Goal: Task Accomplishment & Management: Manage account settings

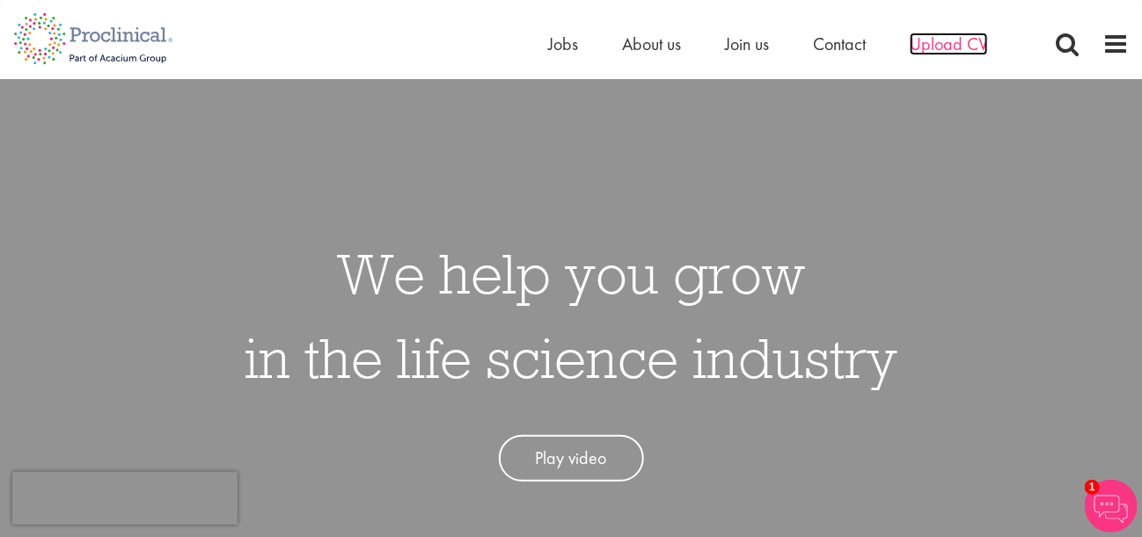
click at [951, 43] on span "Upload CV" at bounding box center [949, 44] width 78 height 23
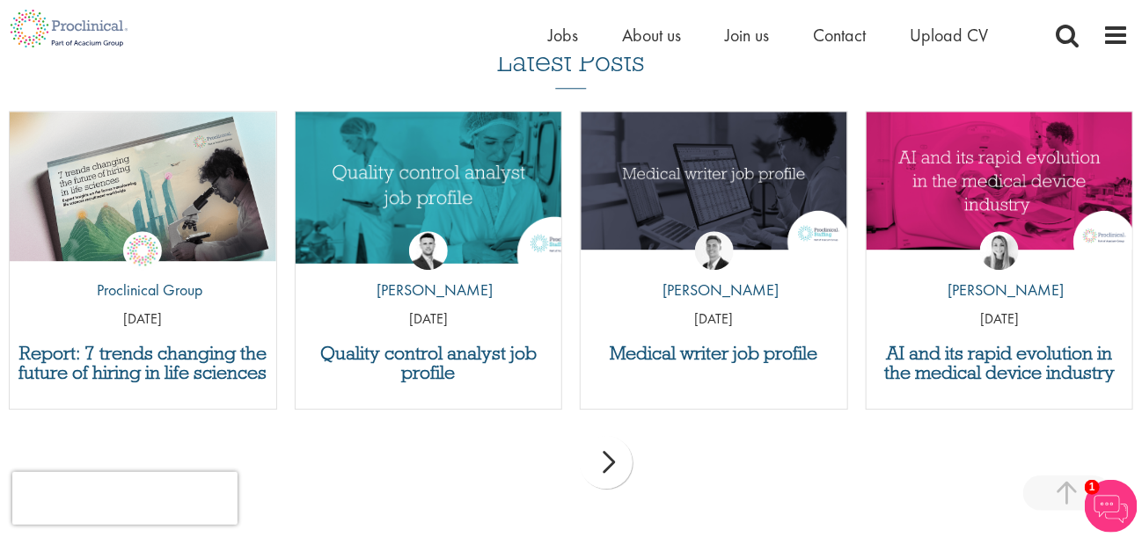
scroll to position [1670, 0]
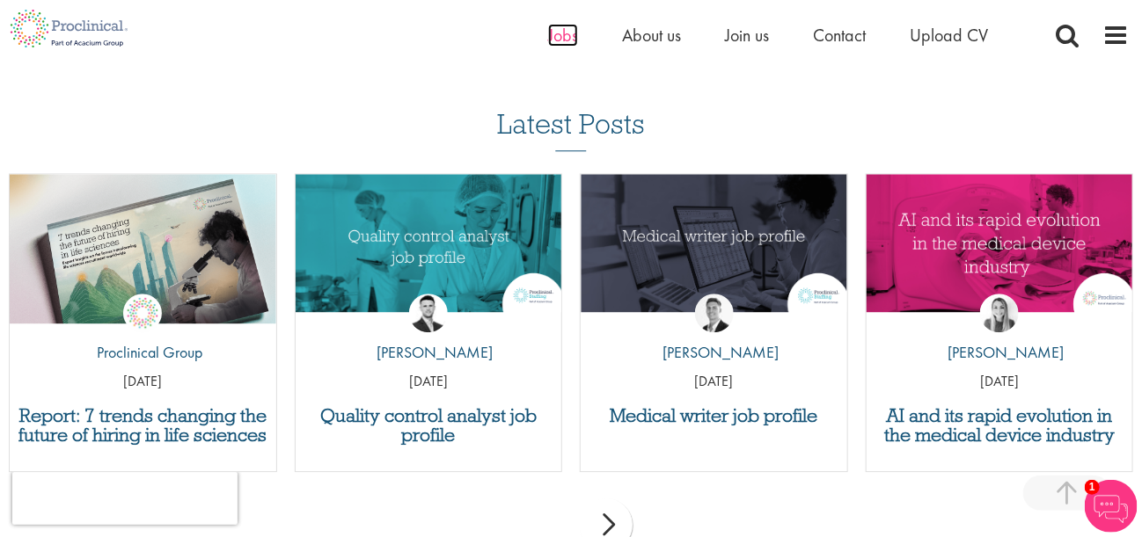
click at [567, 37] on span "Jobs" at bounding box center [563, 35] width 30 height 23
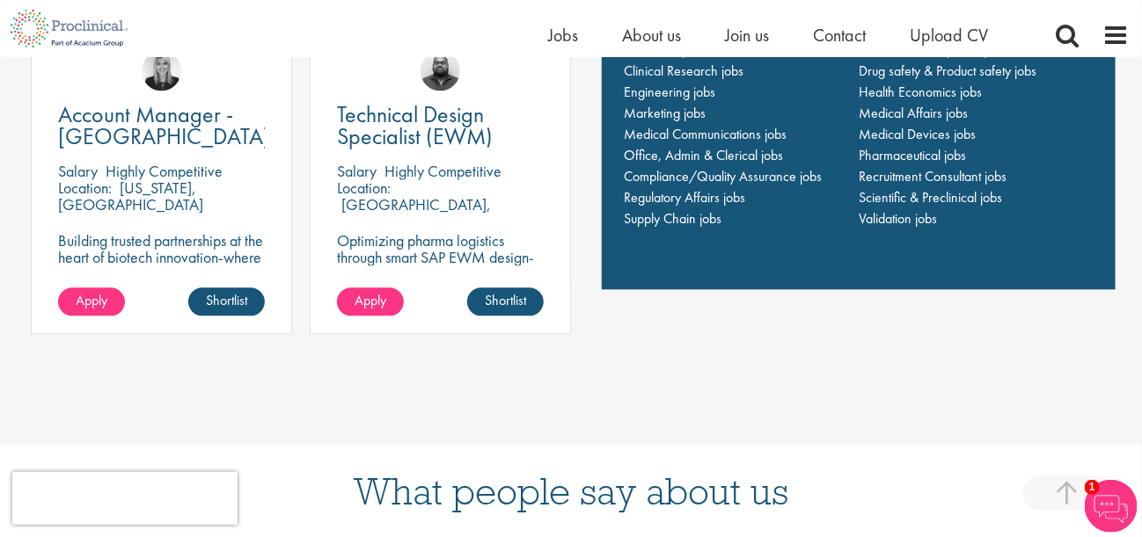
scroll to position [1348, 0]
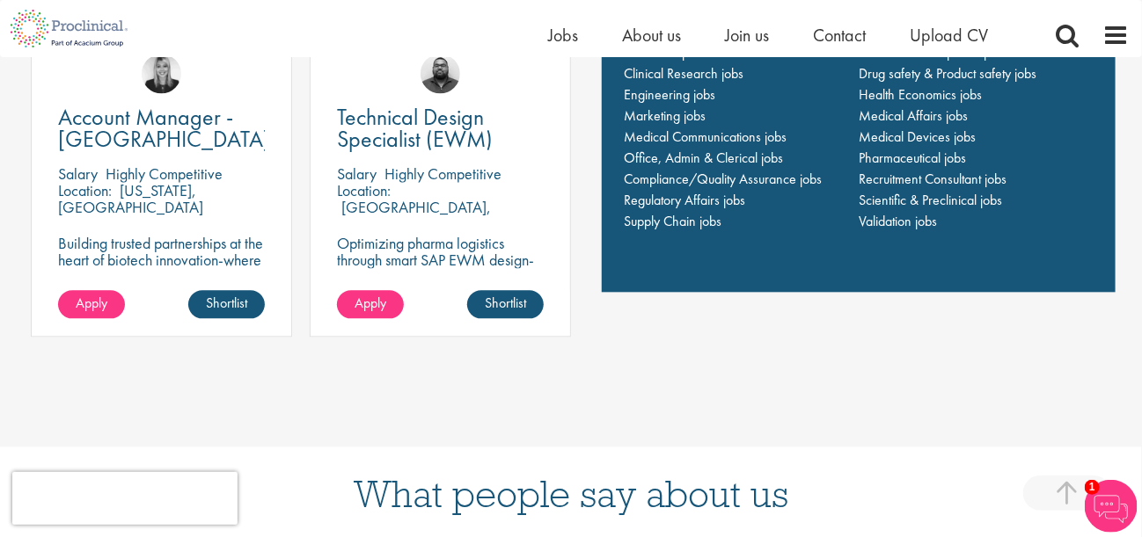
click at [1129, 33] on div "Home Jobs About us Join us Contact Upload CV" at bounding box center [571, 28] width 1142 height 57
click at [1120, 42] on span at bounding box center [1115, 35] width 26 height 26
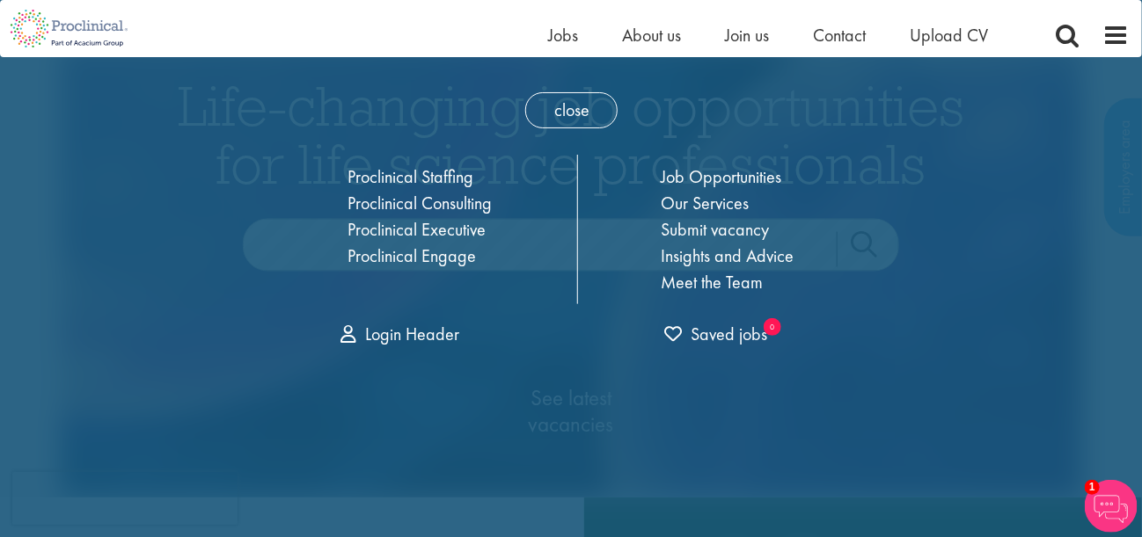
scroll to position [0, 0]
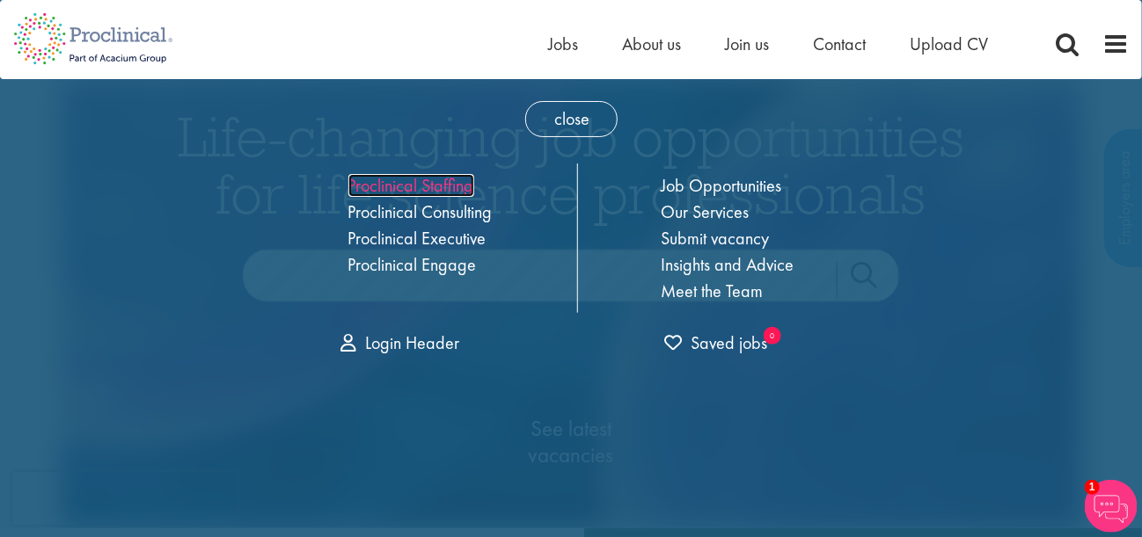
click at [433, 184] on link "Proclinical Staffing" at bounding box center [411, 185] width 126 height 23
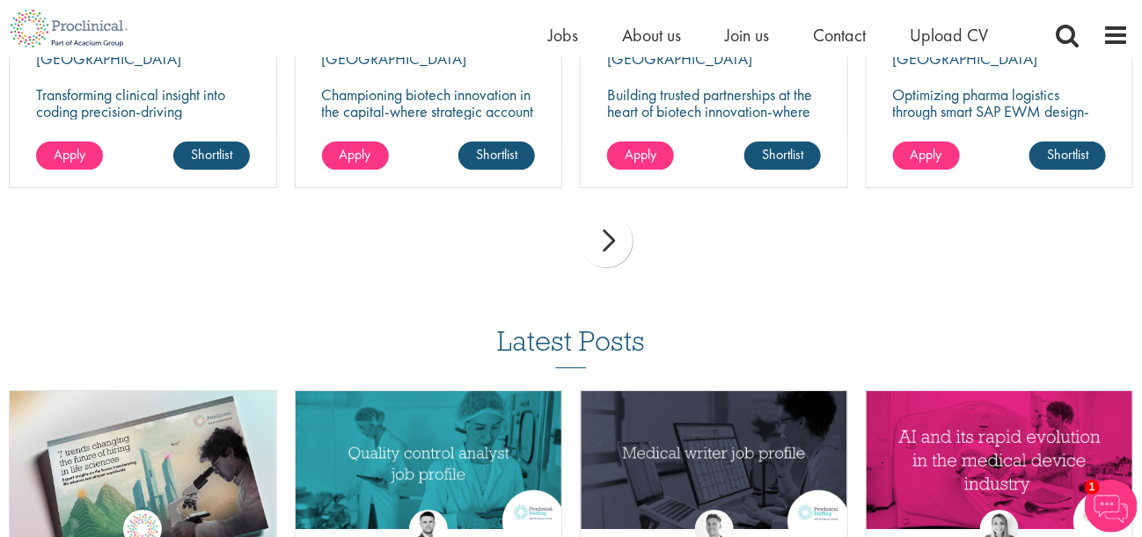
scroll to position [2111, 0]
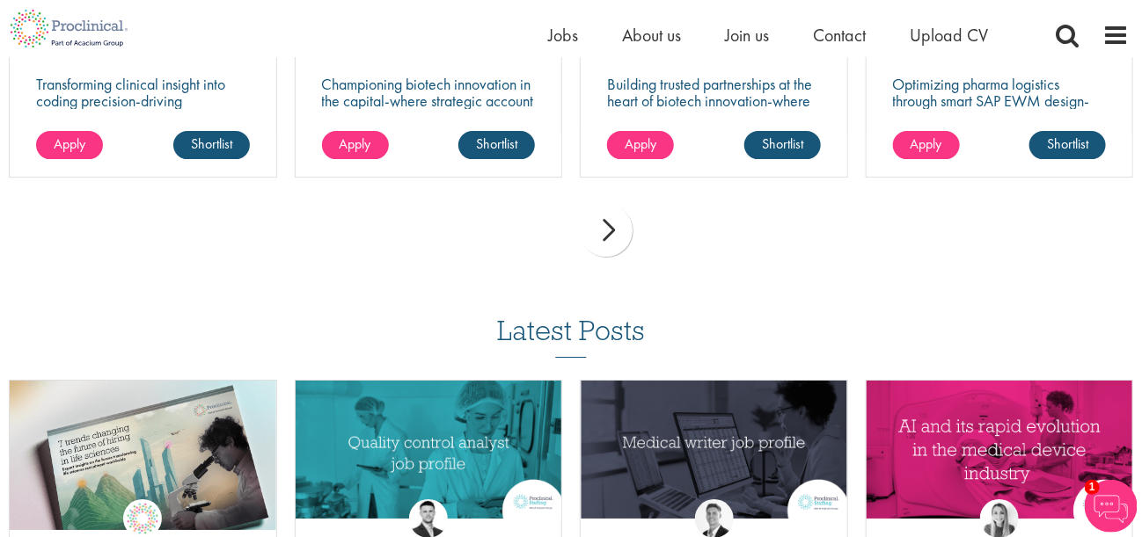
click at [612, 211] on div "next" at bounding box center [606, 230] width 53 height 53
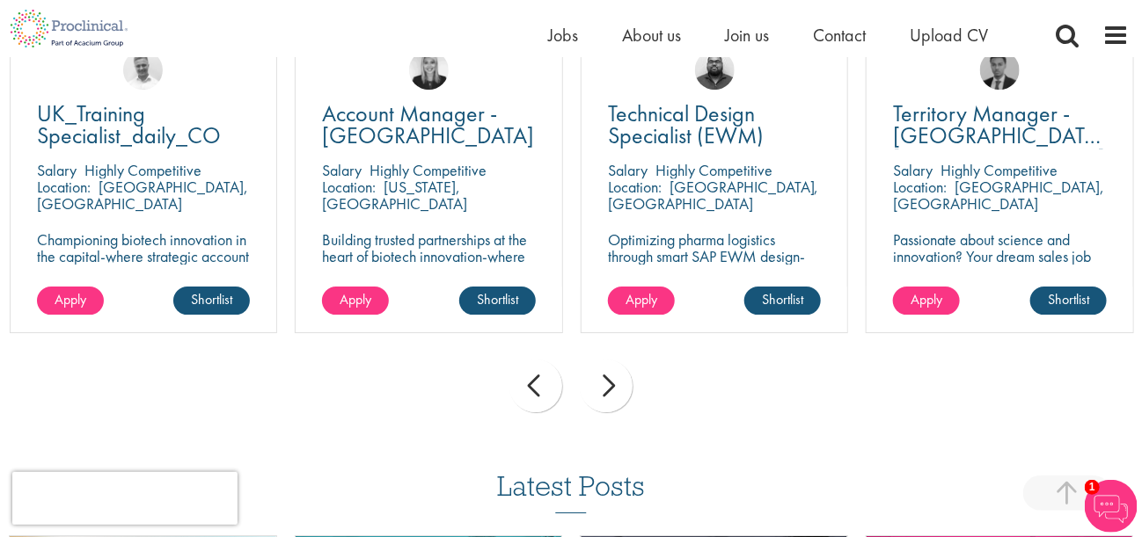
scroll to position [1934, 0]
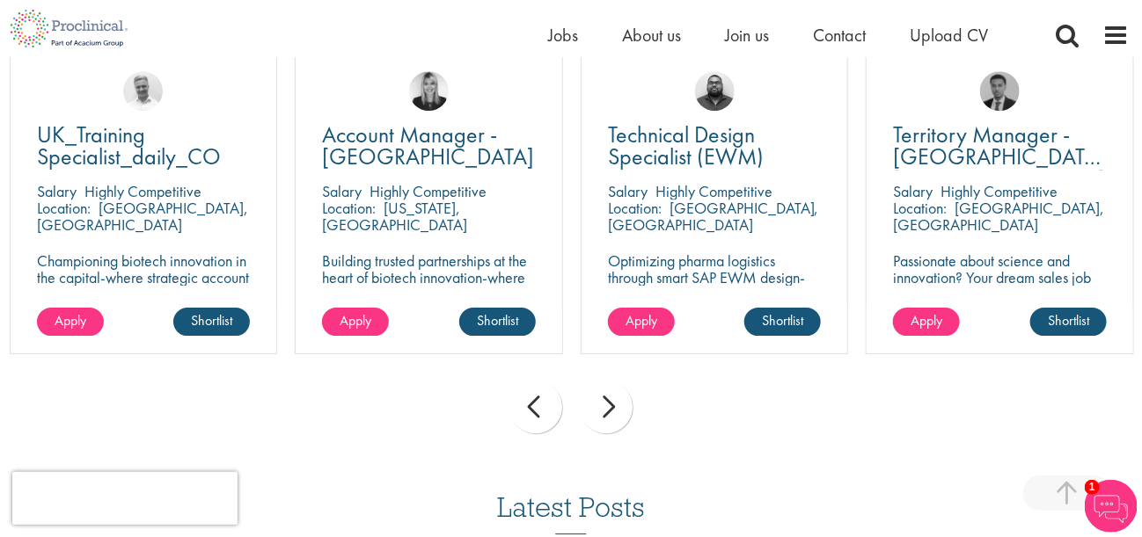
click at [593, 389] on div "next" at bounding box center [606, 407] width 53 height 53
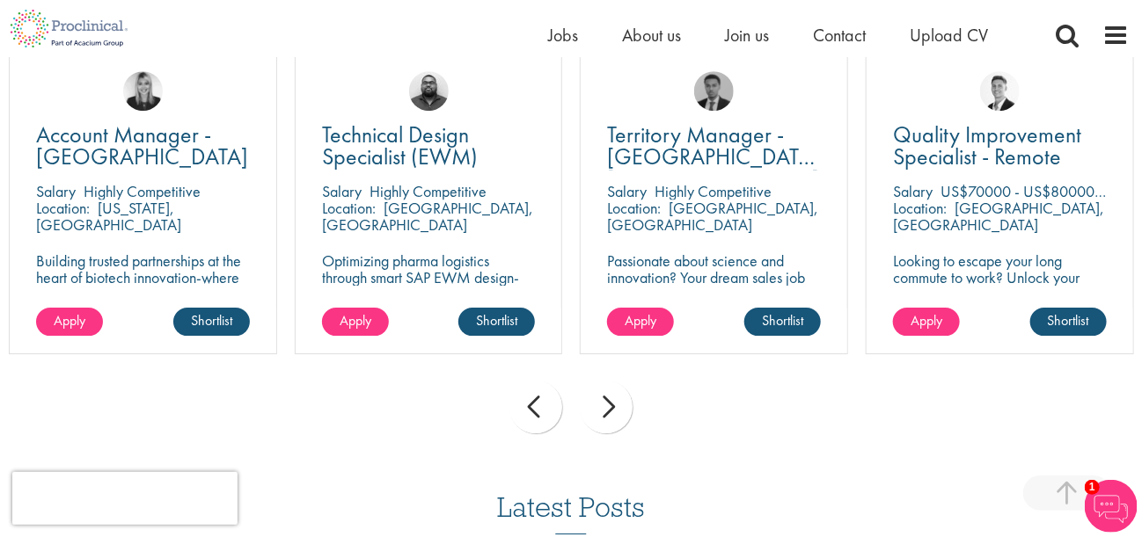
click at [593, 389] on div "next" at bounding box center [606, 407] width 53 height 53
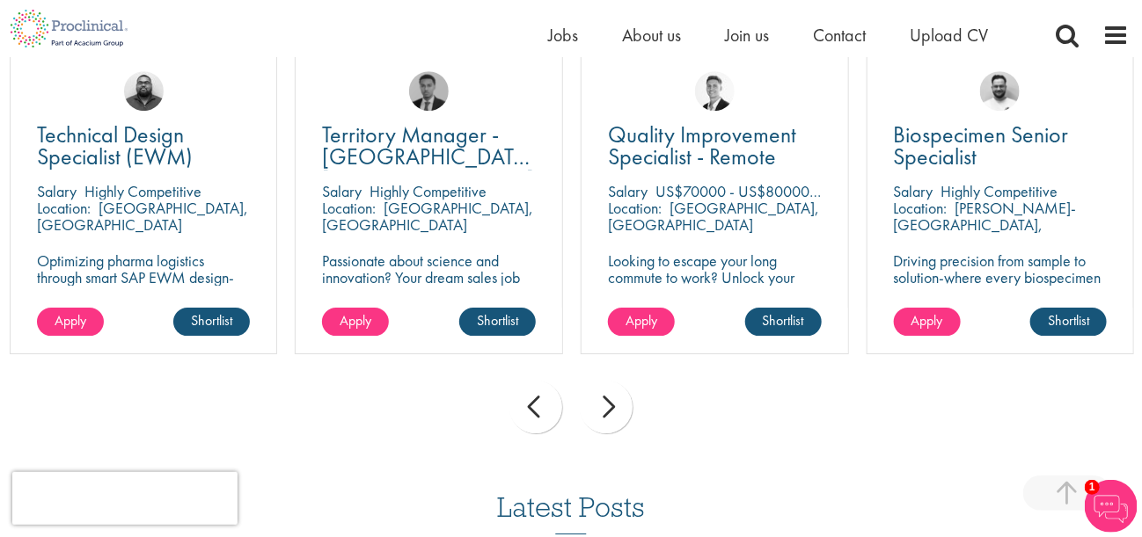
click at [593, 389] on div "next" at bounding box center [606, 407] width 53 height 53
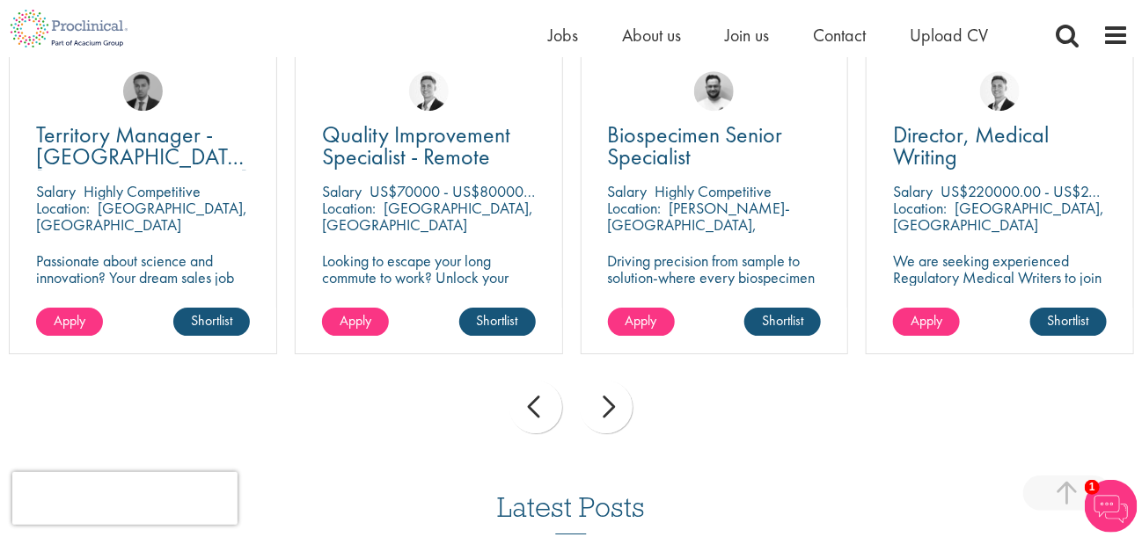
click at [593, 389] on div "next" at bounding box center [606, 407] width 53 height 53
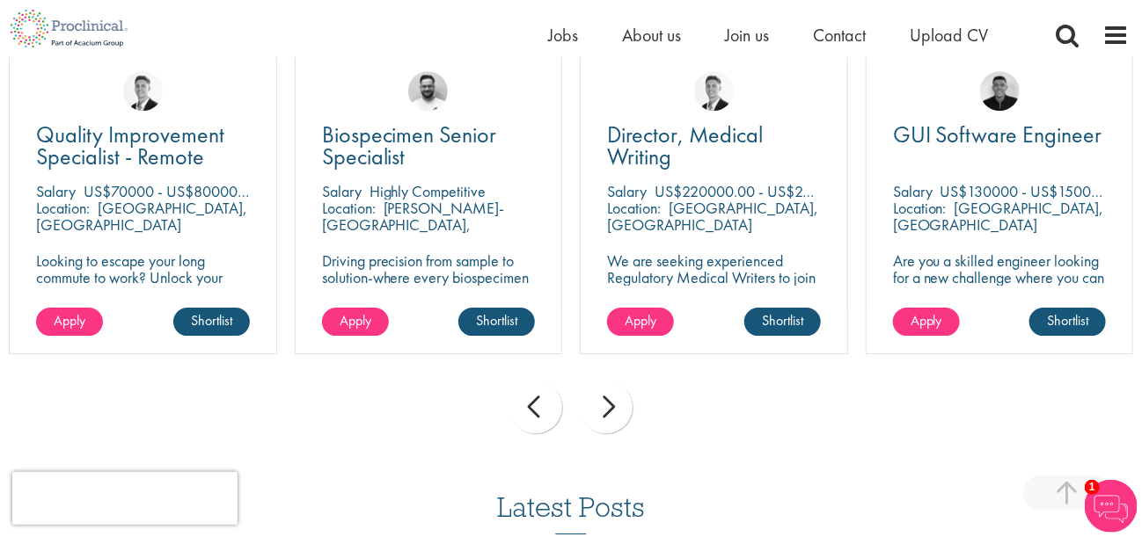
click at [593, 389] on div "next" at bounding box center [606, 407] width 53 height 53
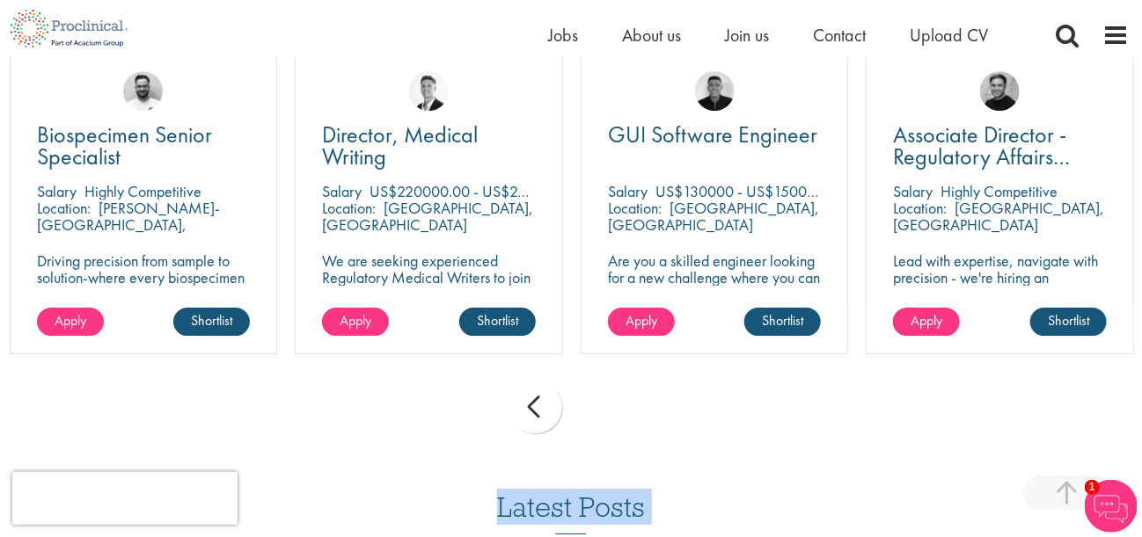
click at [593, 388] on div "prev next" at bounding box center [571, 410] width 1142 height 77
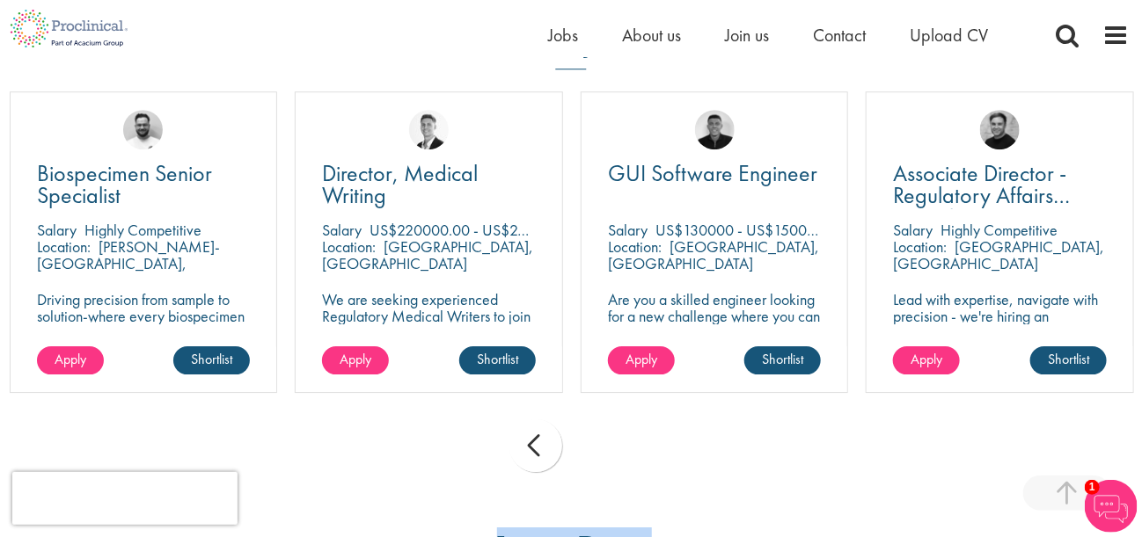
scroll to position [1876, 0]
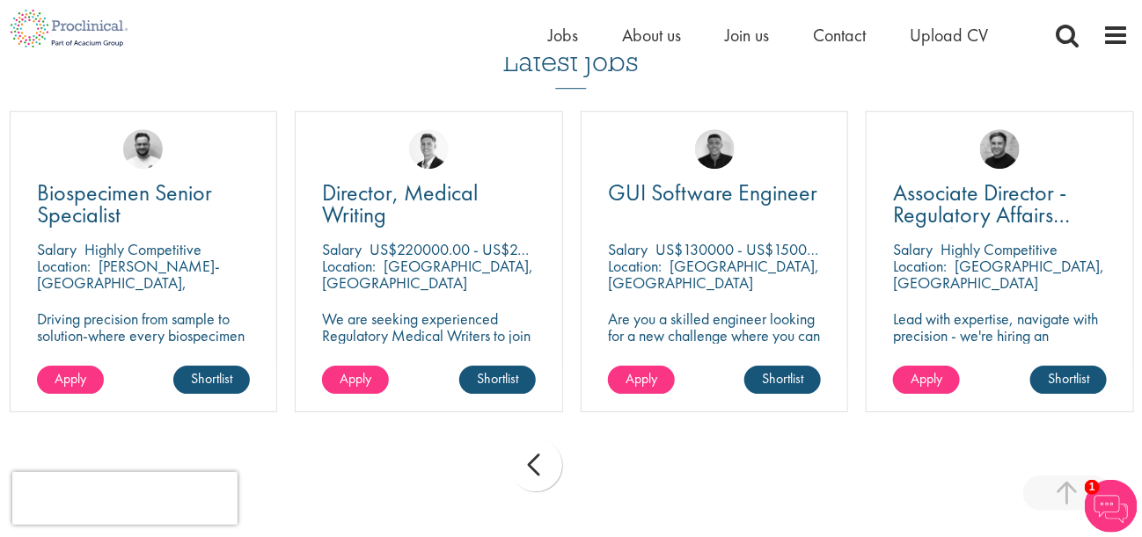
click at [526, 444] on div "prev" at bounding box center [535, 465] width 53 height 53
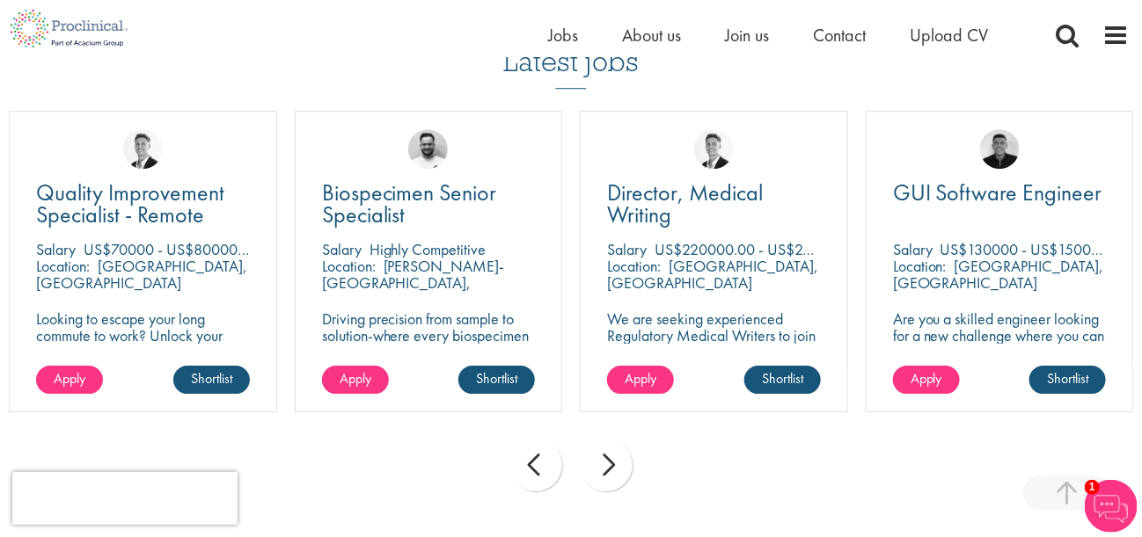
click at [526, 444] on div "prev" at bounding box center [535, 465] width 53 height 53
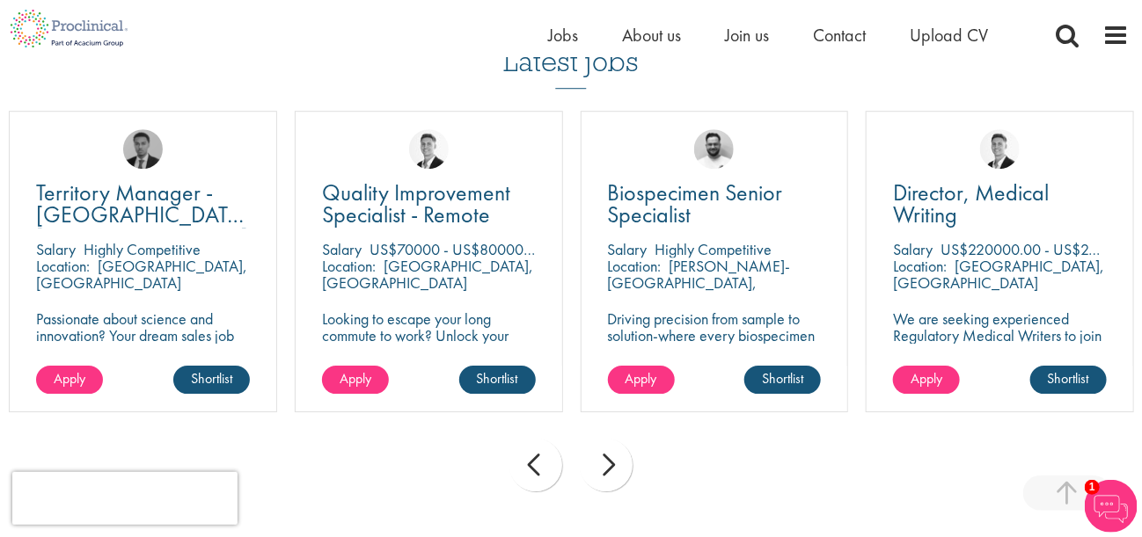
click at [526, 442] on div "prev" at bounding box center [535, 465] width 53 height 53
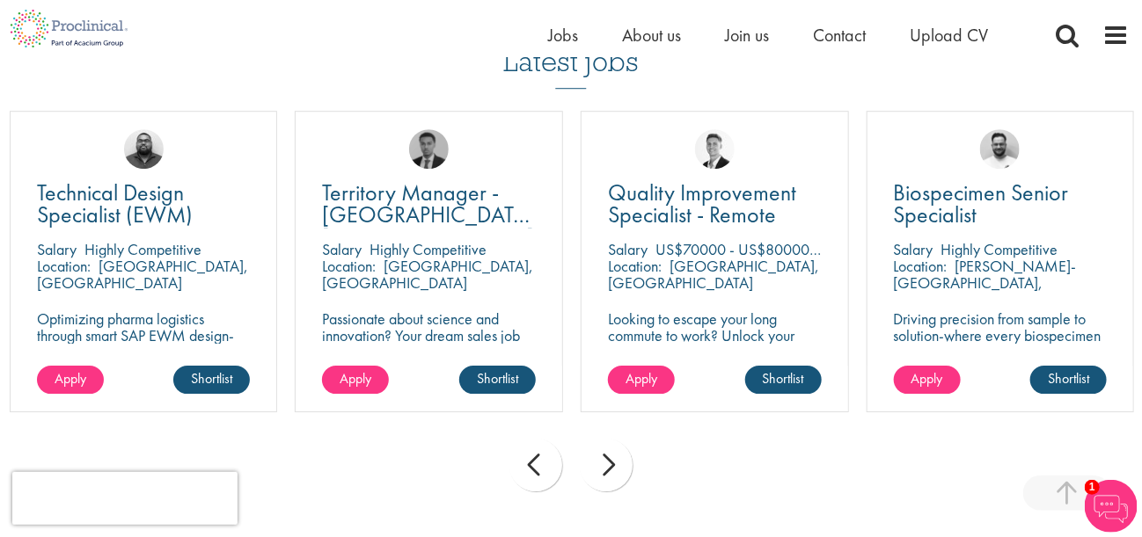
click at [526, 442] on div "prev" at bounding box center [535, 465] width 53 height 53
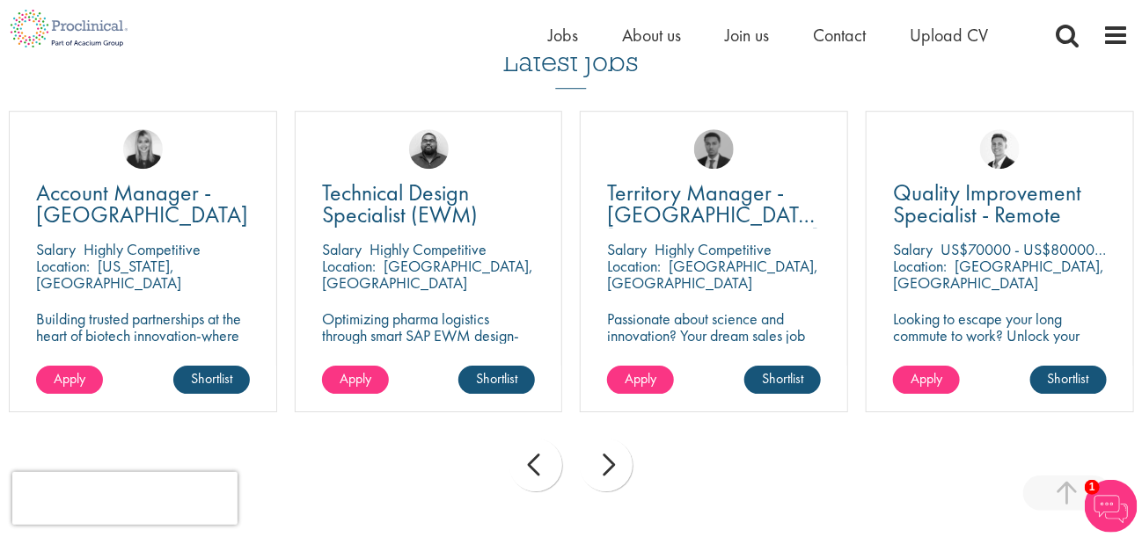
click at [526, 442] on div "prev" at bounding box center [535, 465] width 53 height 53
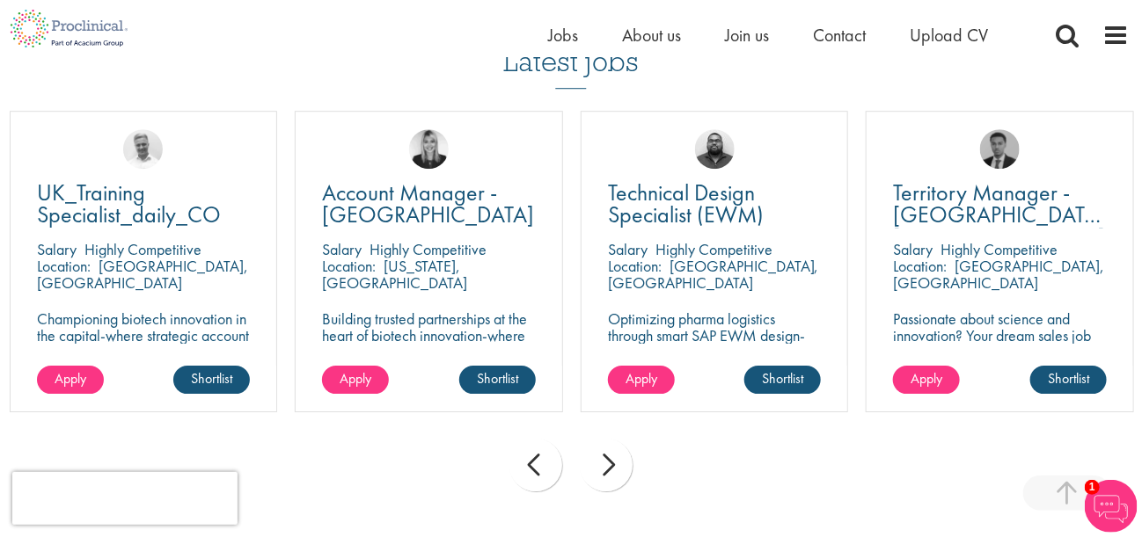
click at [526, 442] on div "prev" at bounding box center [535, 465] width 53 height 53
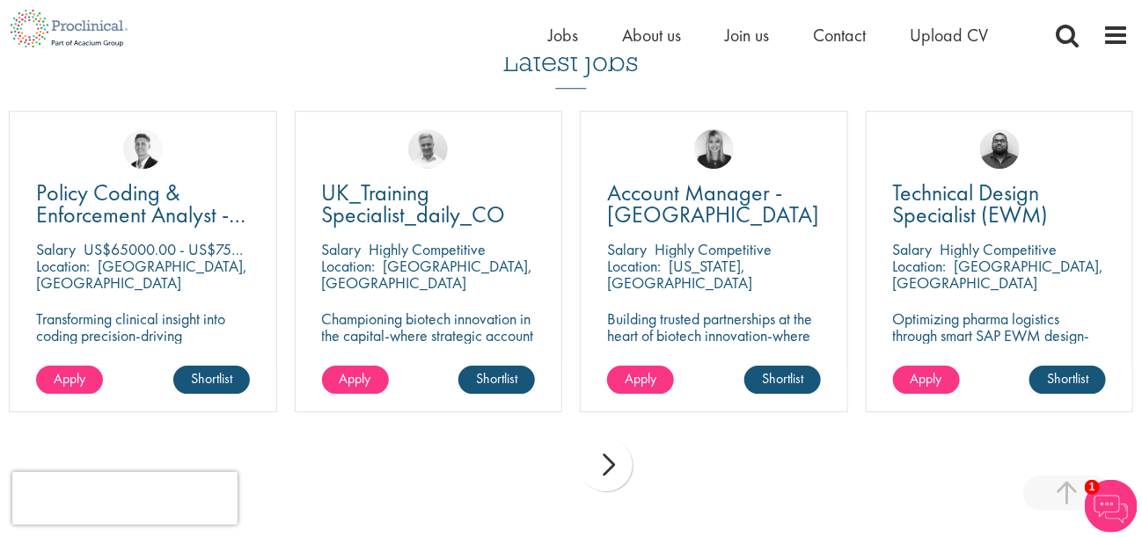
click at [526, 442] on div "prev next" at bounding box center [571, 468] width 1142 height 77
